Goal: Book appointment/travel/reservation

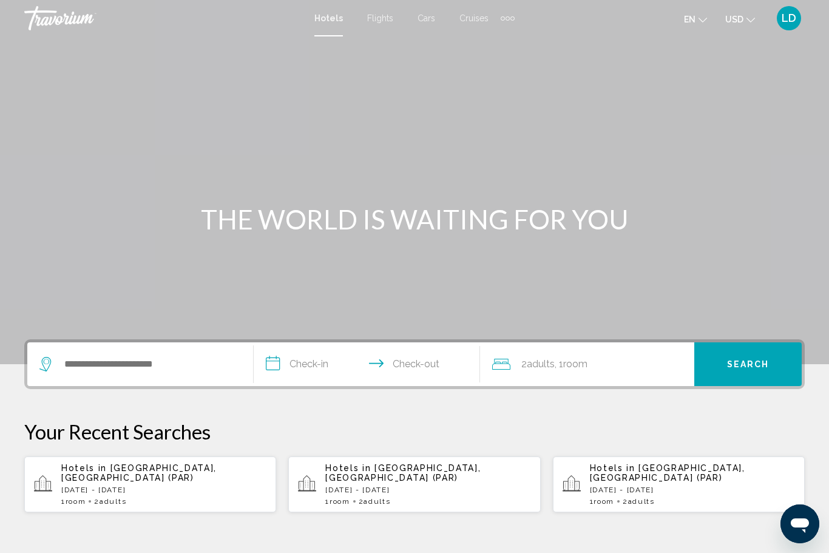
click at [475, 16] on span "Cruises" at bounding box center [473, 18] width 29 height 10
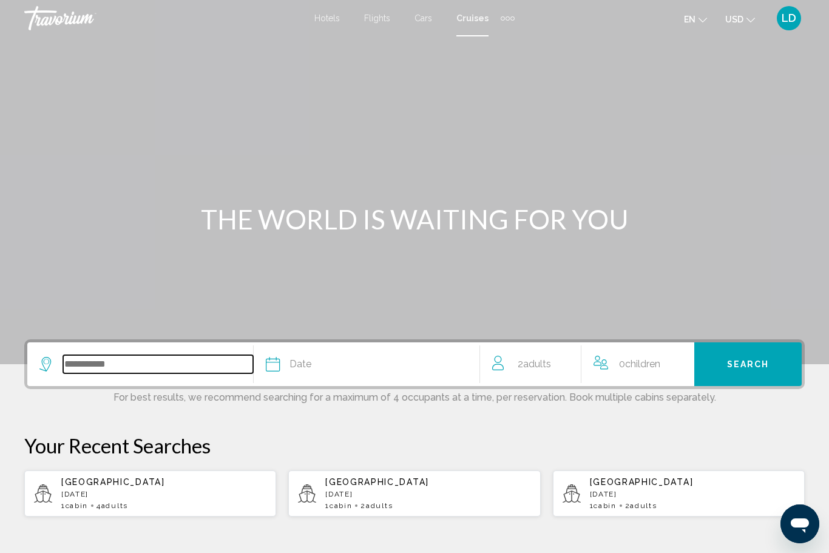
click at [109, 368] on input "Search widget" at bounding box center [158, 364] width 190 height 18
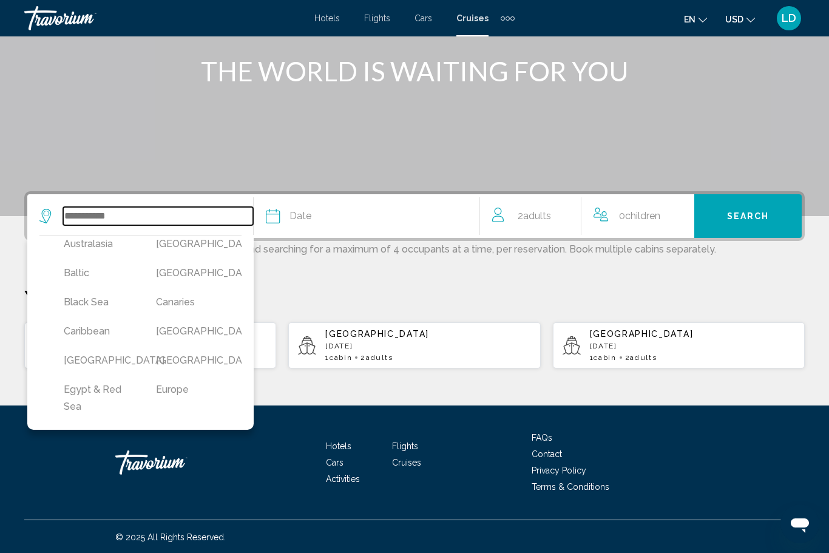
scroll to position [88, 0]
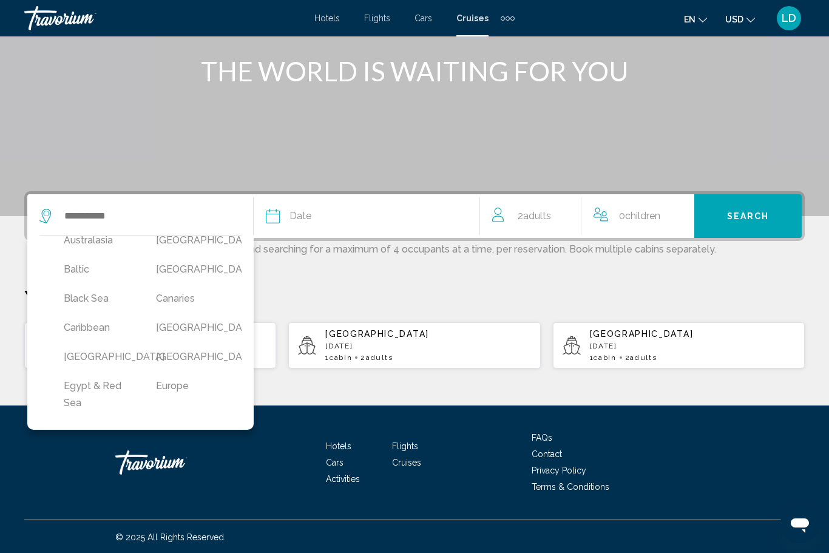
click at [102, 329] on button "Caribbean" at bounding box center [98, 327] width 80 height 23
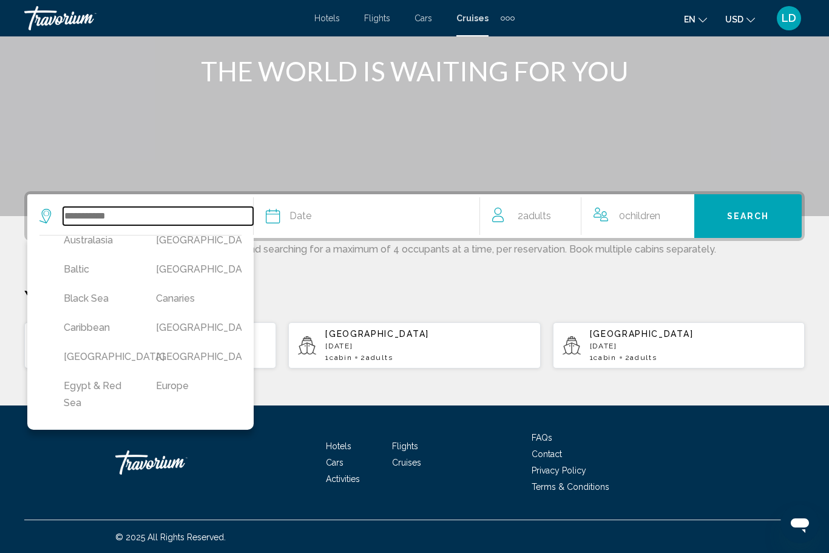
type input "*********"
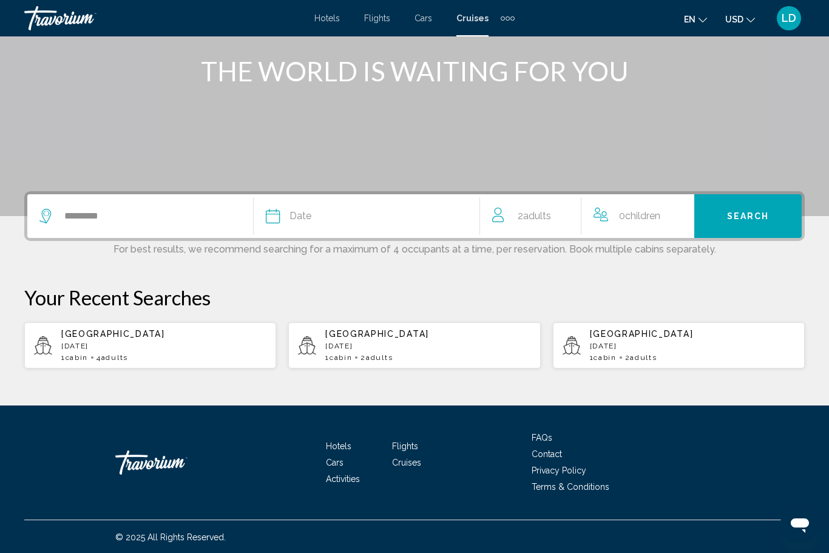
click at [311, 211] on div "Date" at bounding box center [373, 216] width 214 height 17
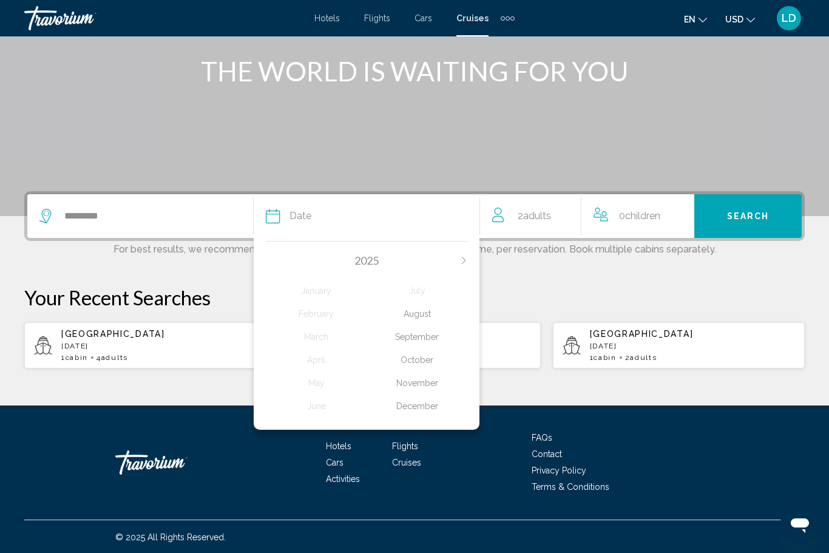
click at [420, 329] on div "September" at bounding box center [416, 337] width 101 height 22
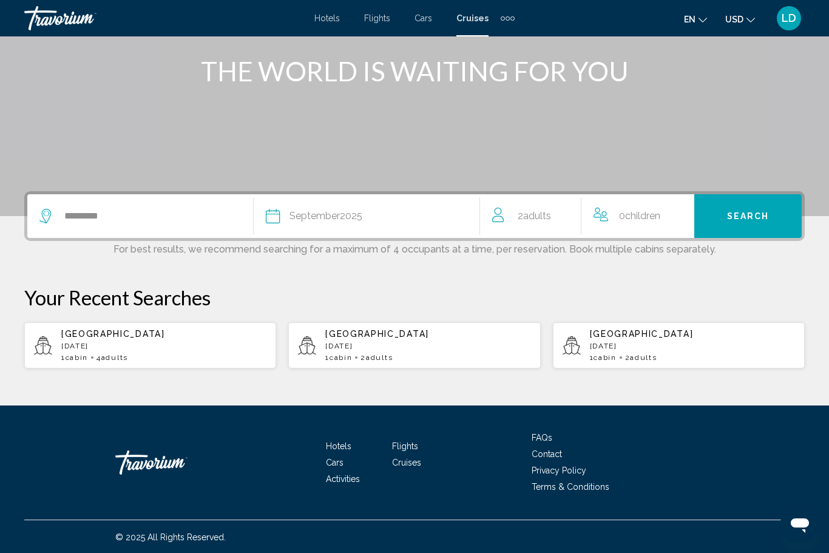
click at [751, 217] on span "Search" at bounding box center [748, 217] width 42 height 10
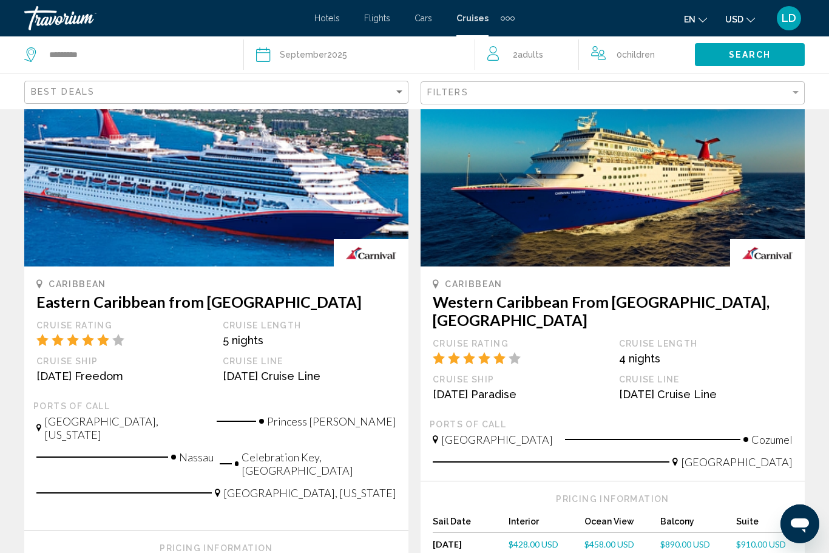
scroll to position [93, 0]
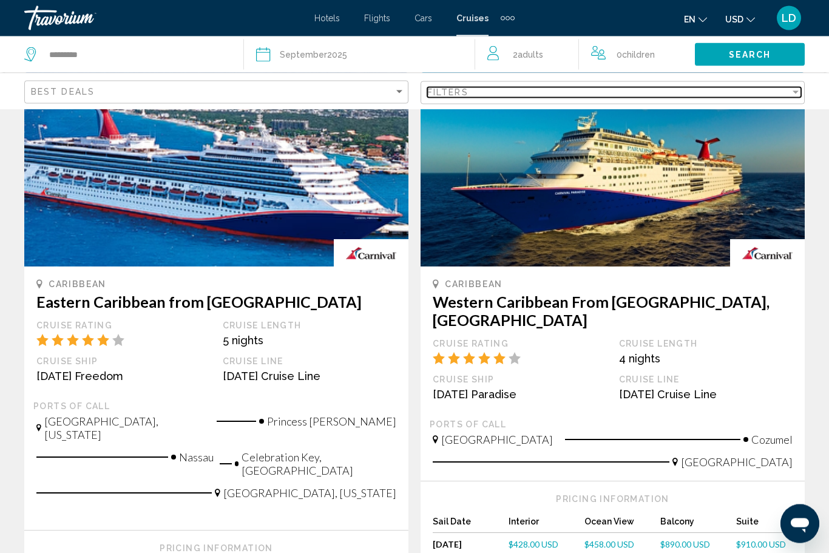
click at [792, 88] on div "Filter" at bounding box center [795, 92] width 11 height 10
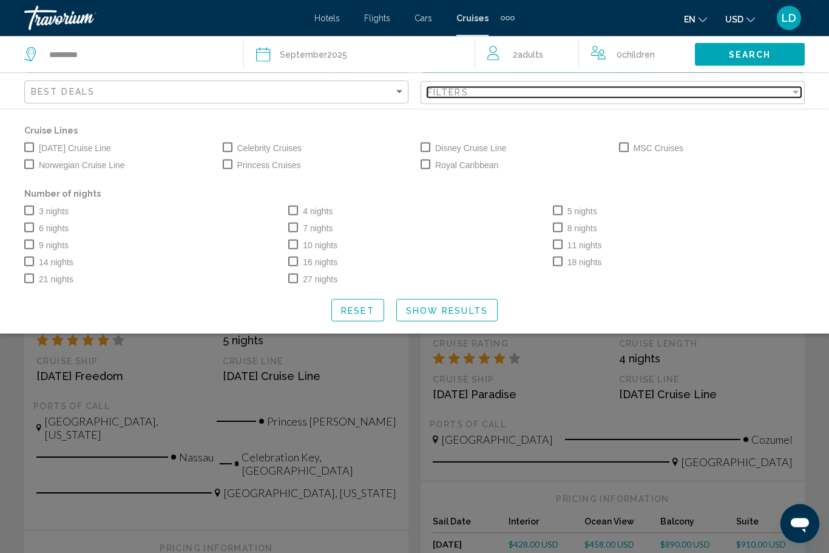
scroll to position [93, 0]
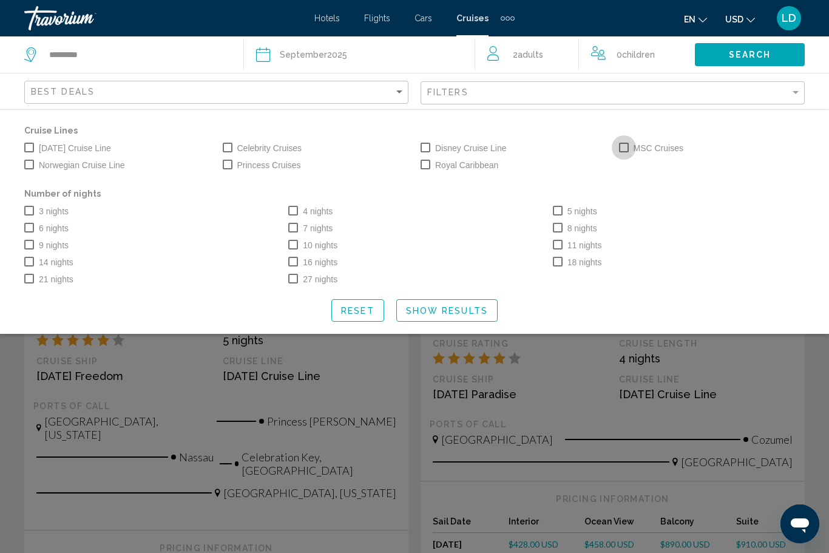
click at [629, 144] on label "MSC Cruises" at bounding box center [651, 148] width 64 height 15
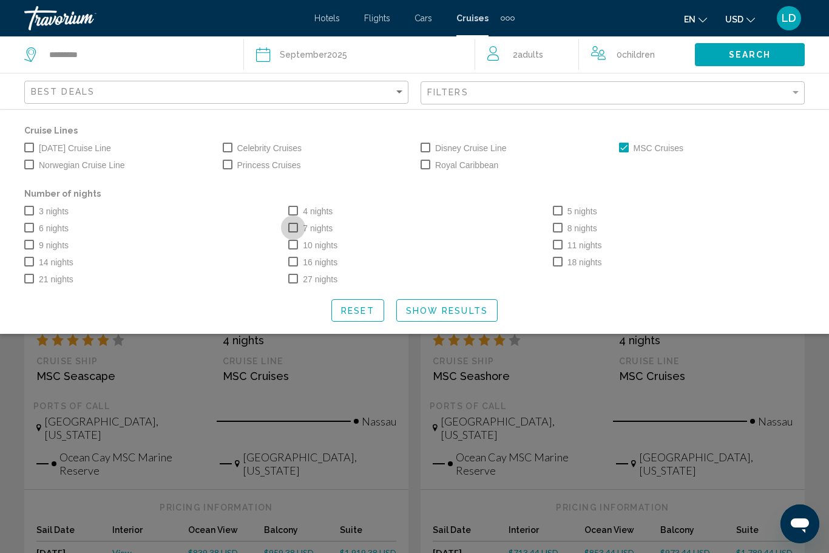
click at [295, 223] on span "Search widget" at bounding box center [293, 228] width 10 height 10
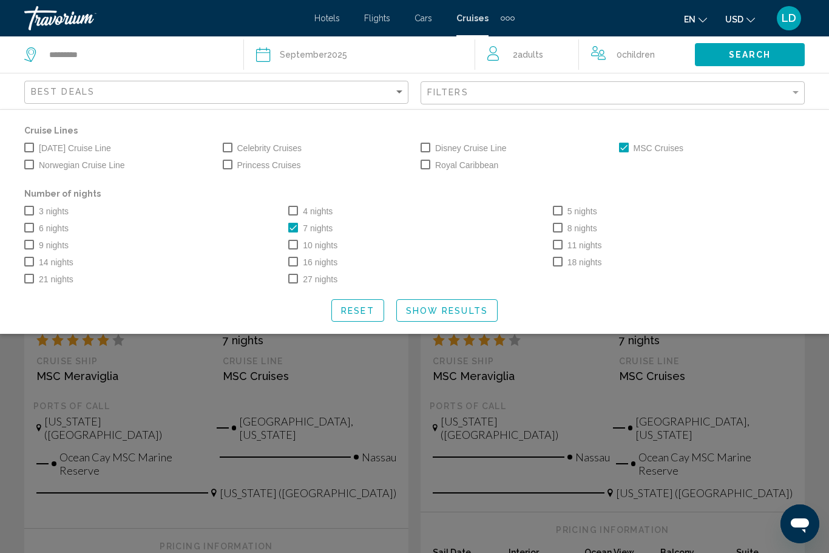
click at [464, 307] on span "Show Results" at bounding box center [447, 311] width 82 height 10
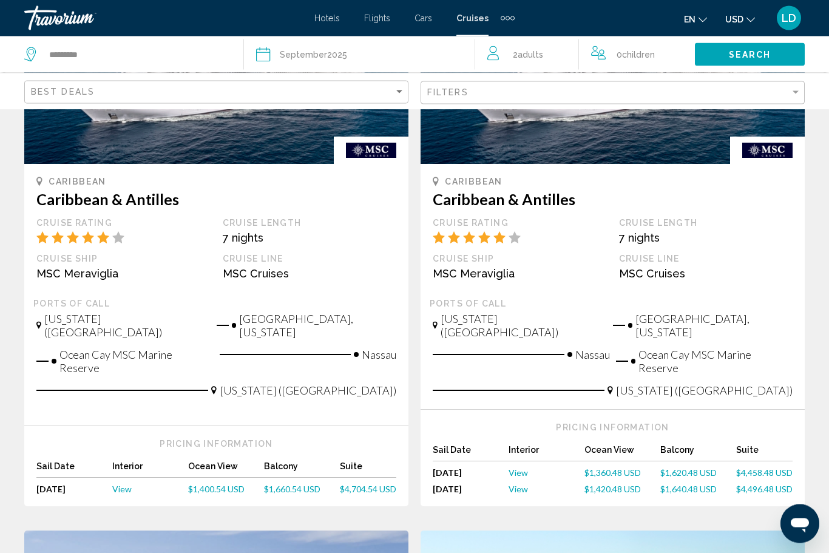
scroll to position [197, 0]
click at [284, 483] on span "$1,660.54 USD" at bounding box center [292, 488] width 56 height 10
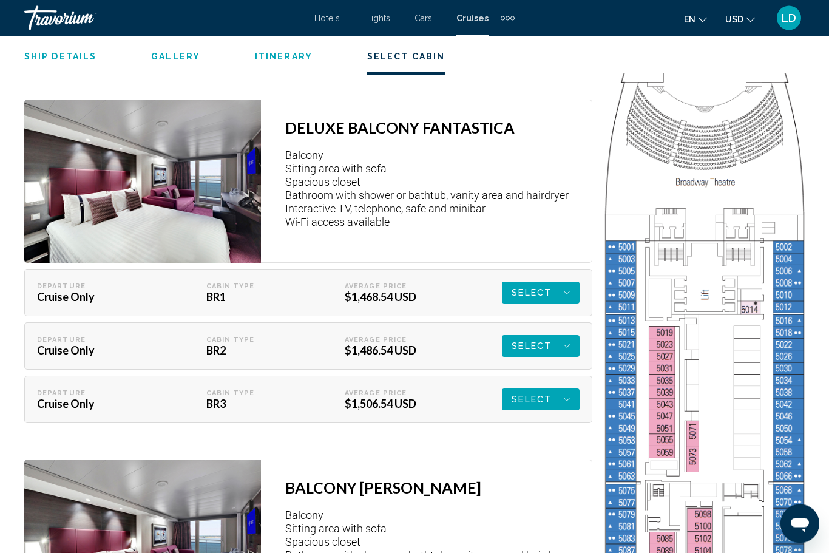
scroll to position [2162, 0]
click at [539, 50] on span "Select" at bounding box center [531, 40] width 40 height 22
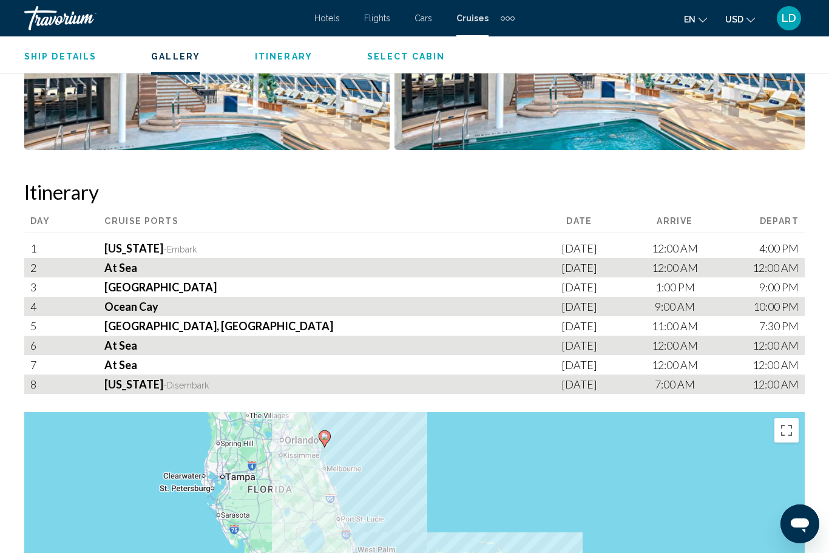
scroll to position [1212, 0]
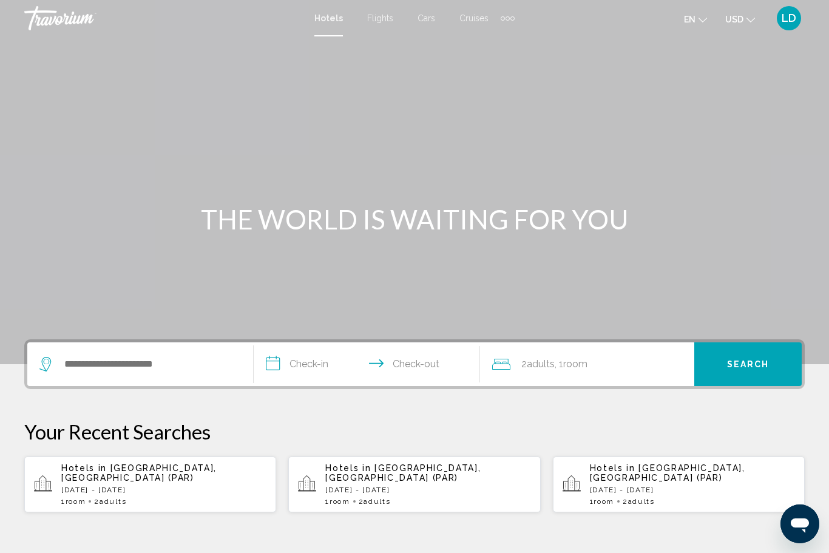
click at [789, 14] on span "LD" at bounding box center [788, 18] width 15 height 12
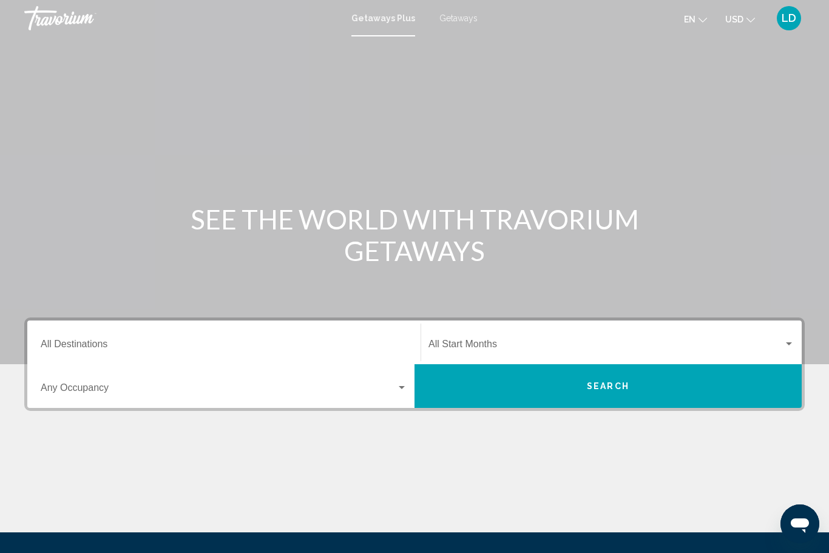
click at [455, 15] on span "Getaways" at bounding box center [458, 18] width 38 height 10
click at [101, 343] on input "Destination All Destinations" at bounding box center [224, 346] width 366 height 11
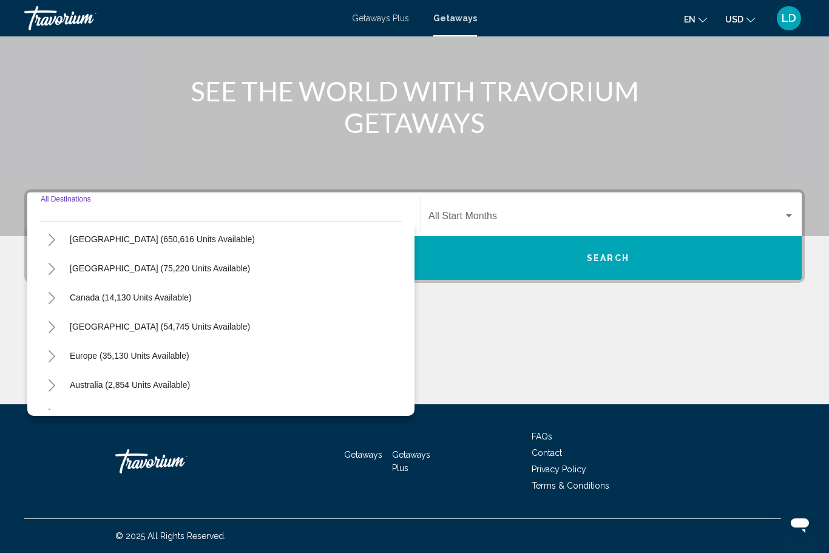
scroll to position [35, 0]
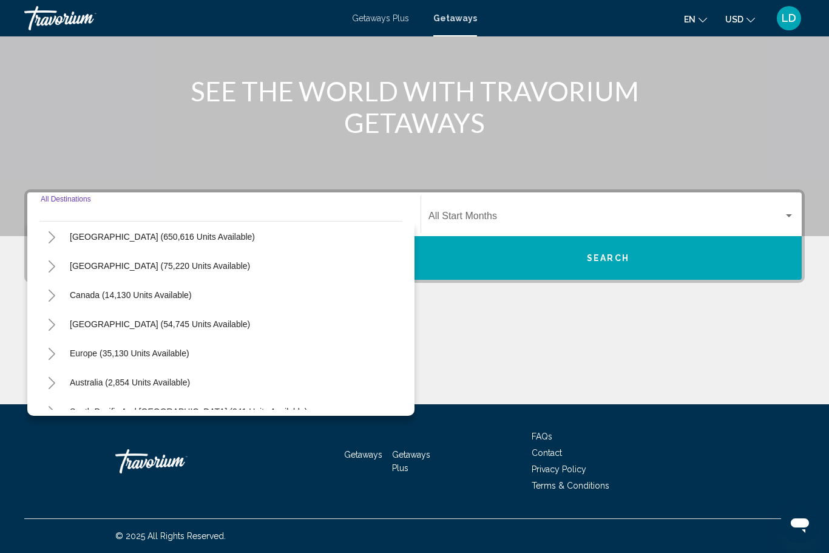
click at [54, 241] on icon "Toggle United States (650,616 units available)" at bounding box center [51, 237] width 9 height 12
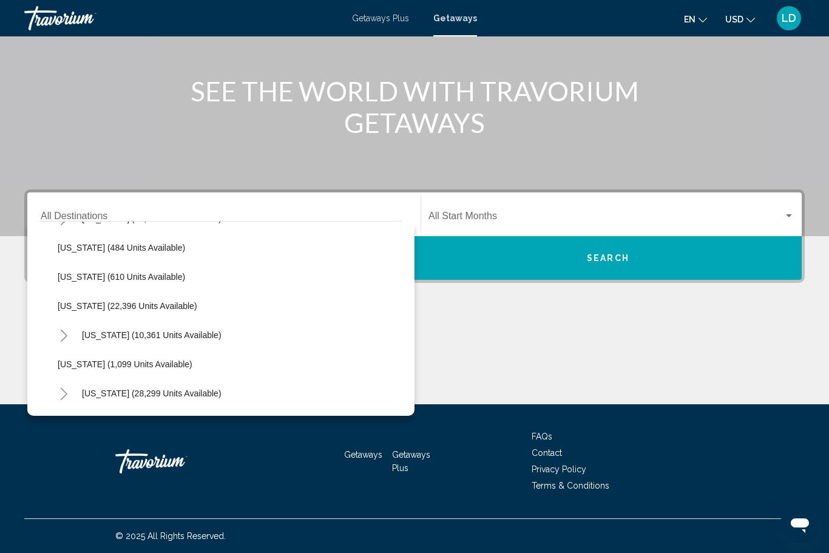
scroll to position [896, 0]
click at [135, 336] on span "Pennsylvania (10,361 units available)" at bounding box center [152, 336] width 140 height 10
type input "**********"
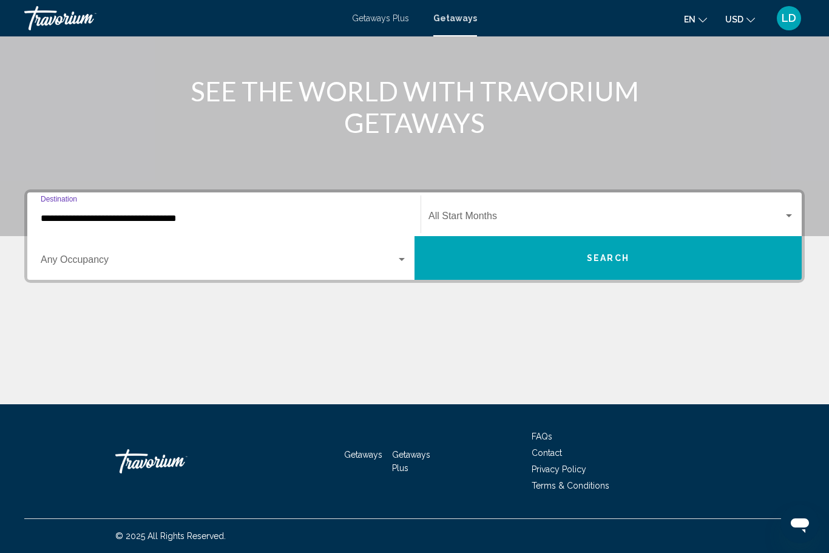
click at [504, 214] on span "Search widget" at bounding box center [605, 218] width 355 height 11
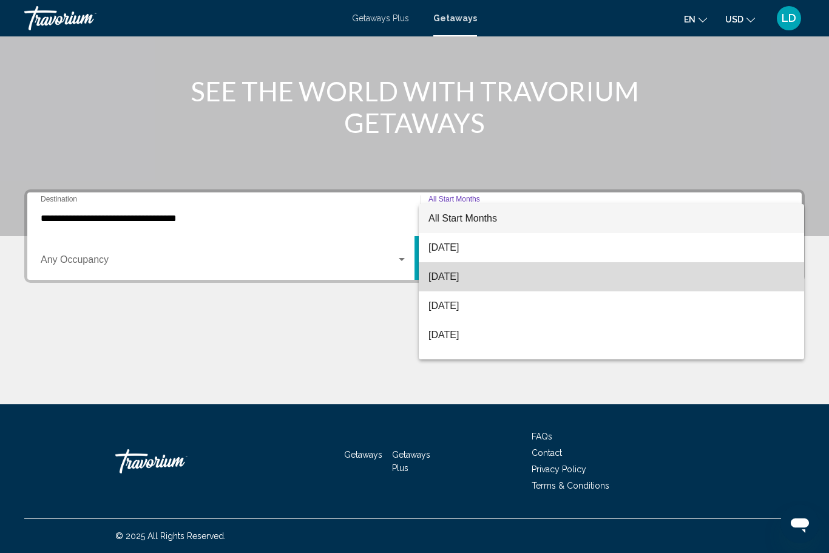
click at [463, 279] on span "September 2025" at bounding box center [611, 276] width 366 height 29
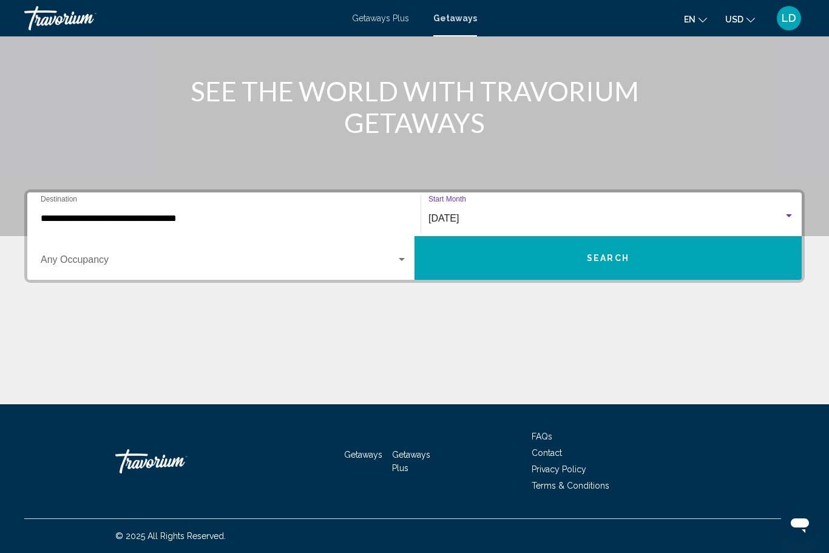
click at [408, 256] on div "Occupancy Any Occupancy" at bounding box center [223, 258] width 381 height 38
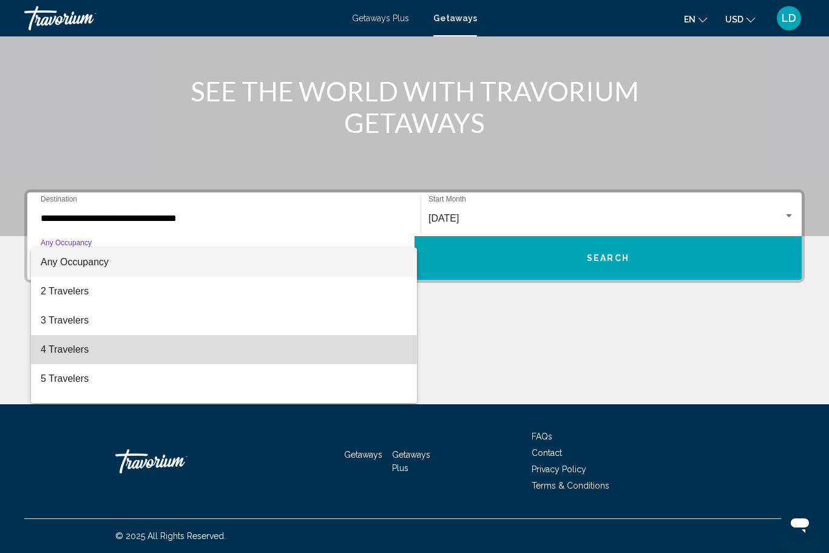
click at [61, 349] on span "4 Travelers" at bounding box center [224, 349] width 366 height 29
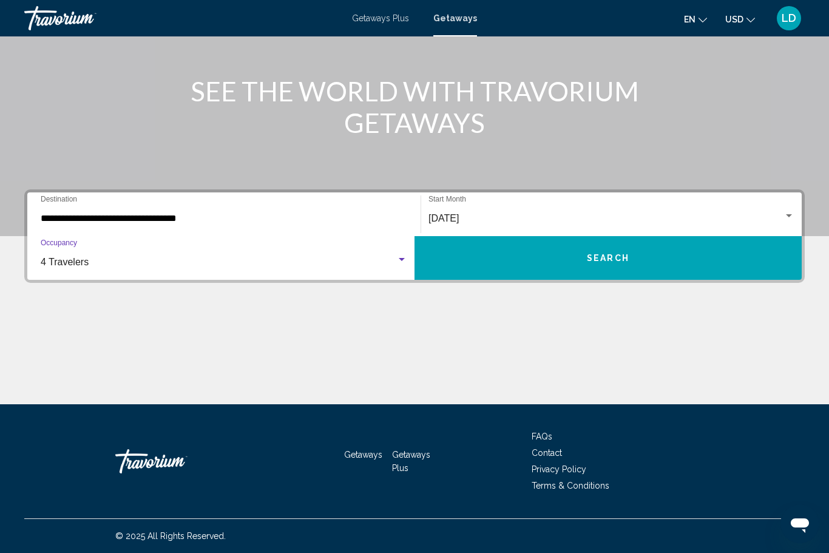
click at [613, 262] on span "Search" at bounding box center [608, 259] width 42 height 10
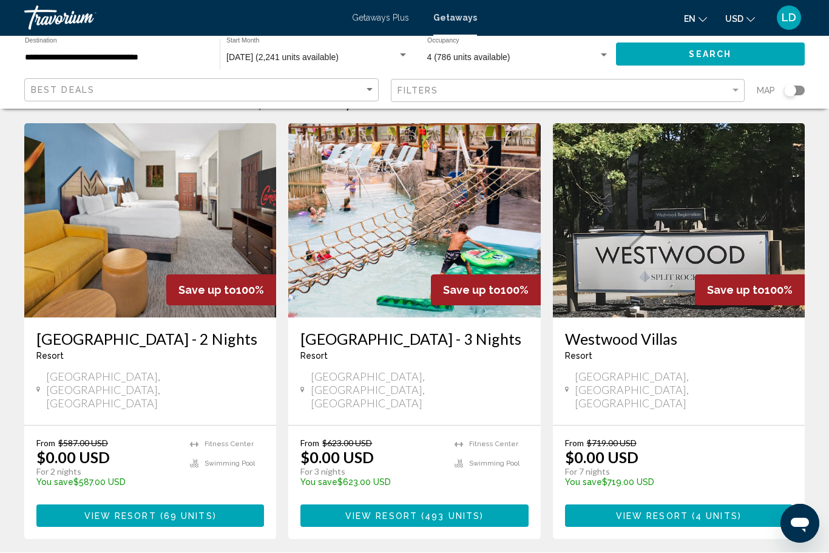
scroll to position [41, 0]
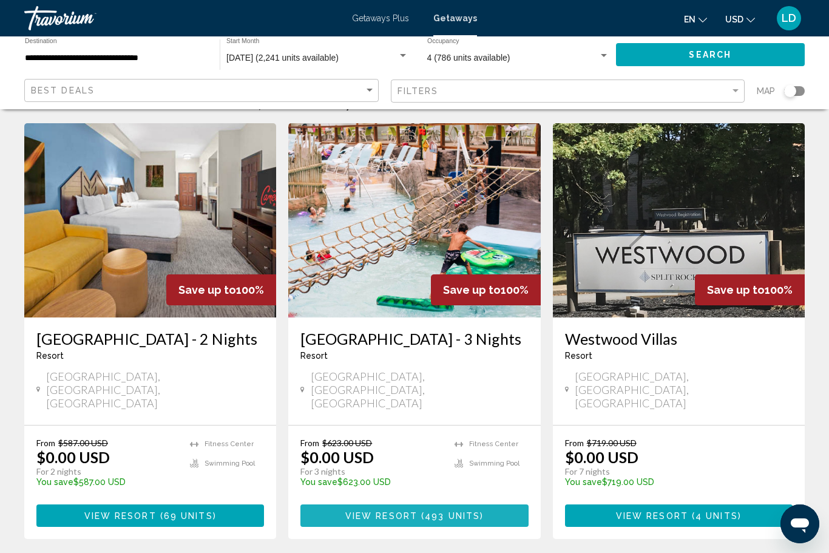
click at [446, 511] on span "493 units" at bounding box center [452, 516] width 55 height 10
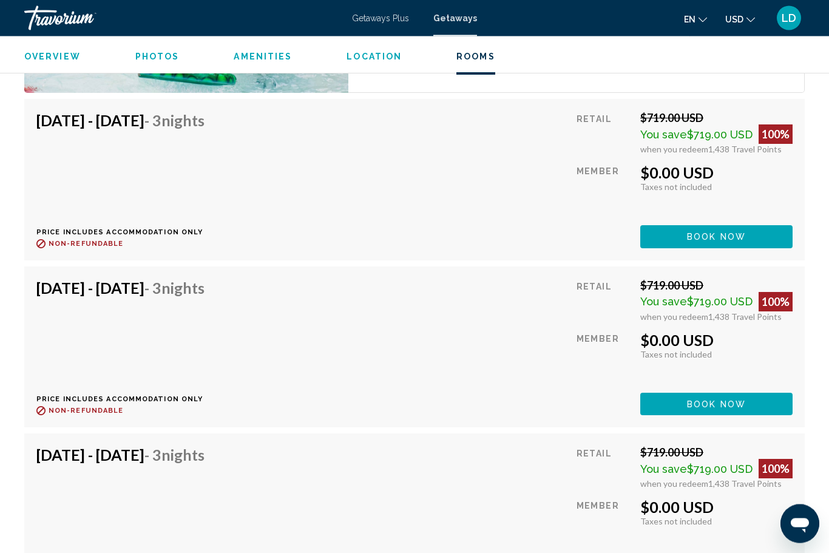
scroll to position [2414, 0]
click at [712, 231] on button "Book now" at bounding box center [716, 236] width 152 height 22
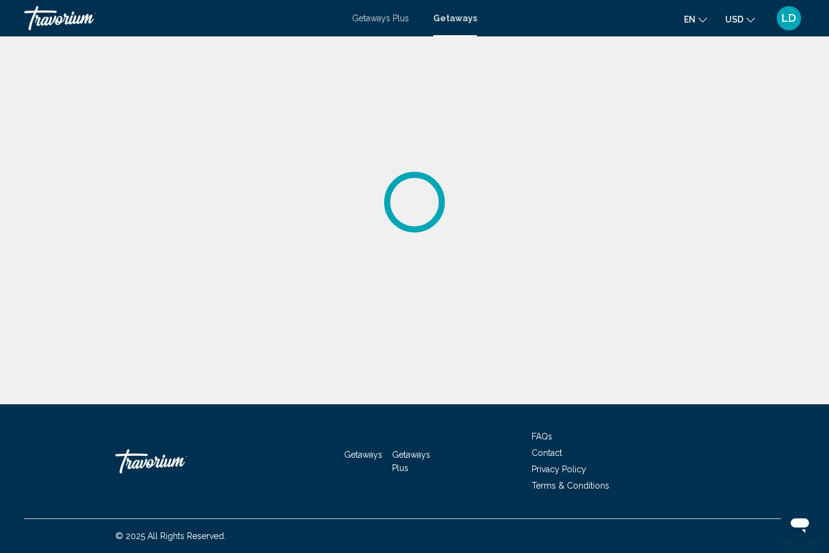
scroll to position [41, 0]
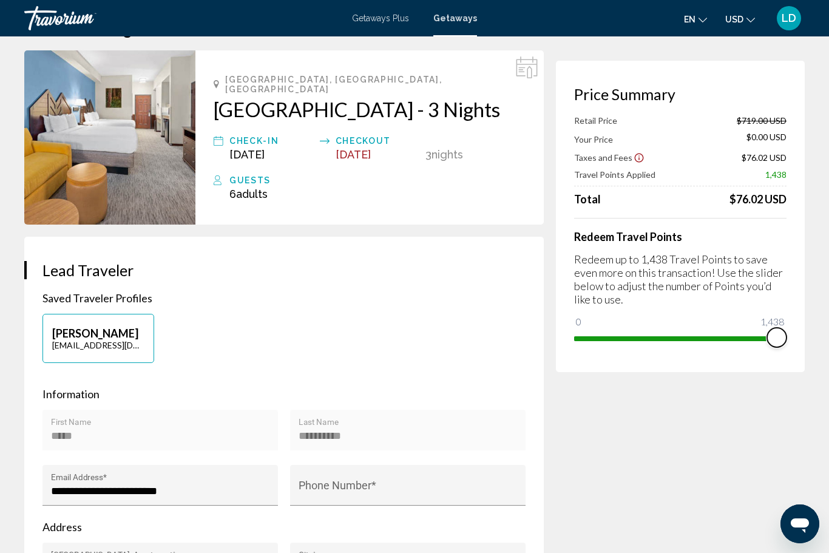
click at [768, 343] on span "Main content" at bounding box center [675, 335] width 203 height 19
